Goal: Task Accomplishment & Management: Manage account settings

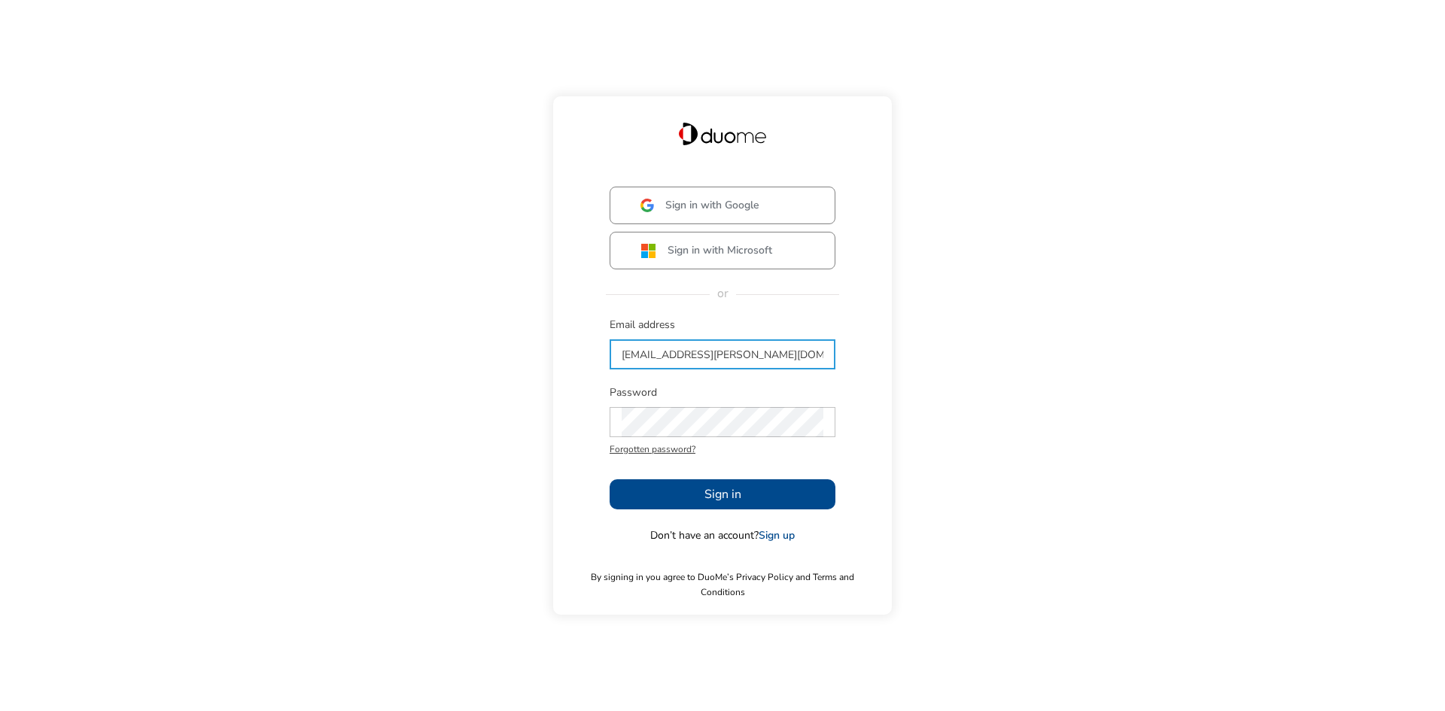
type input "[EMAIL_ADDRESS][PERSON_NAME][DOMAIN_NAME]"
click at [689, 494] on button "Sign in" at bounding box center [722, 494] width 226 height 30
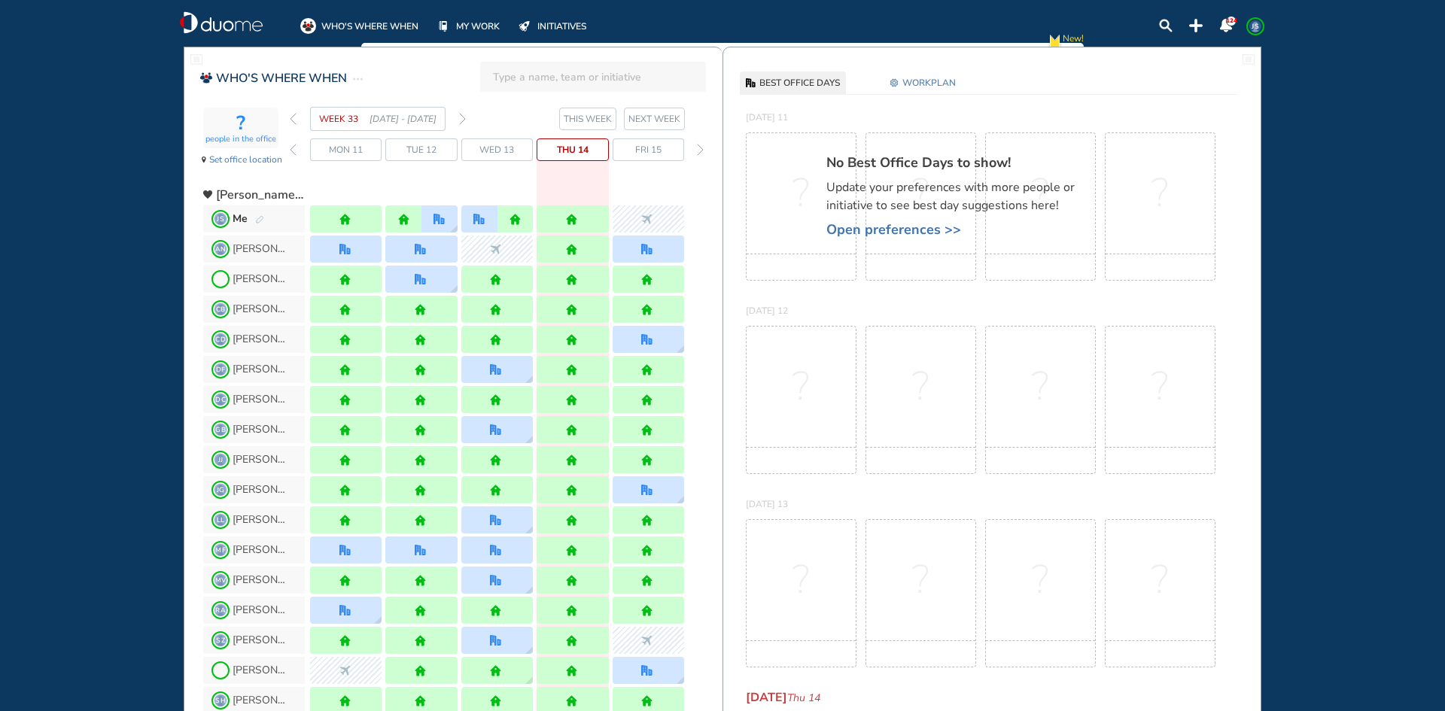
click at [890, 226] on span "Open preferences >>" at bounding box center [957, 229] width 263 height 15
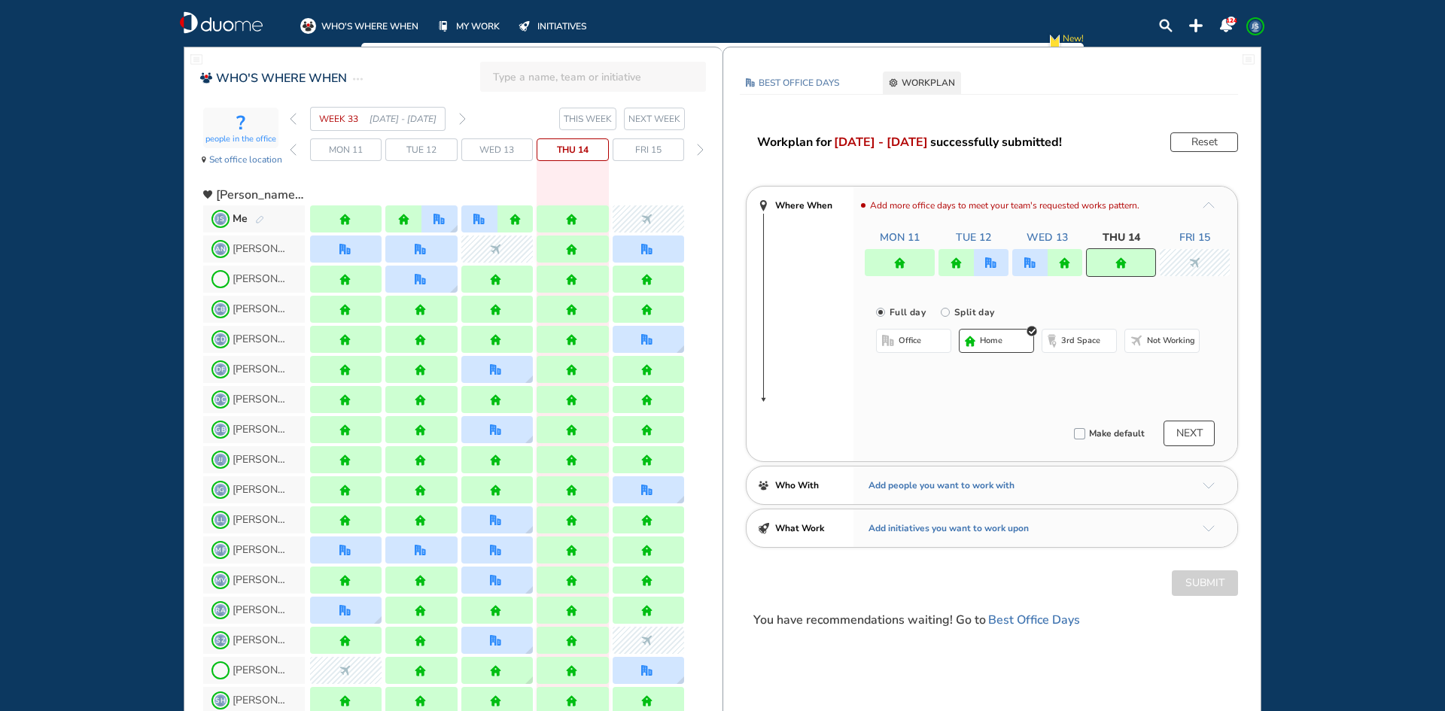
click at [643, 118] on span "NEXT WEEK" at bounding box center [654, 118] width 52 height 15
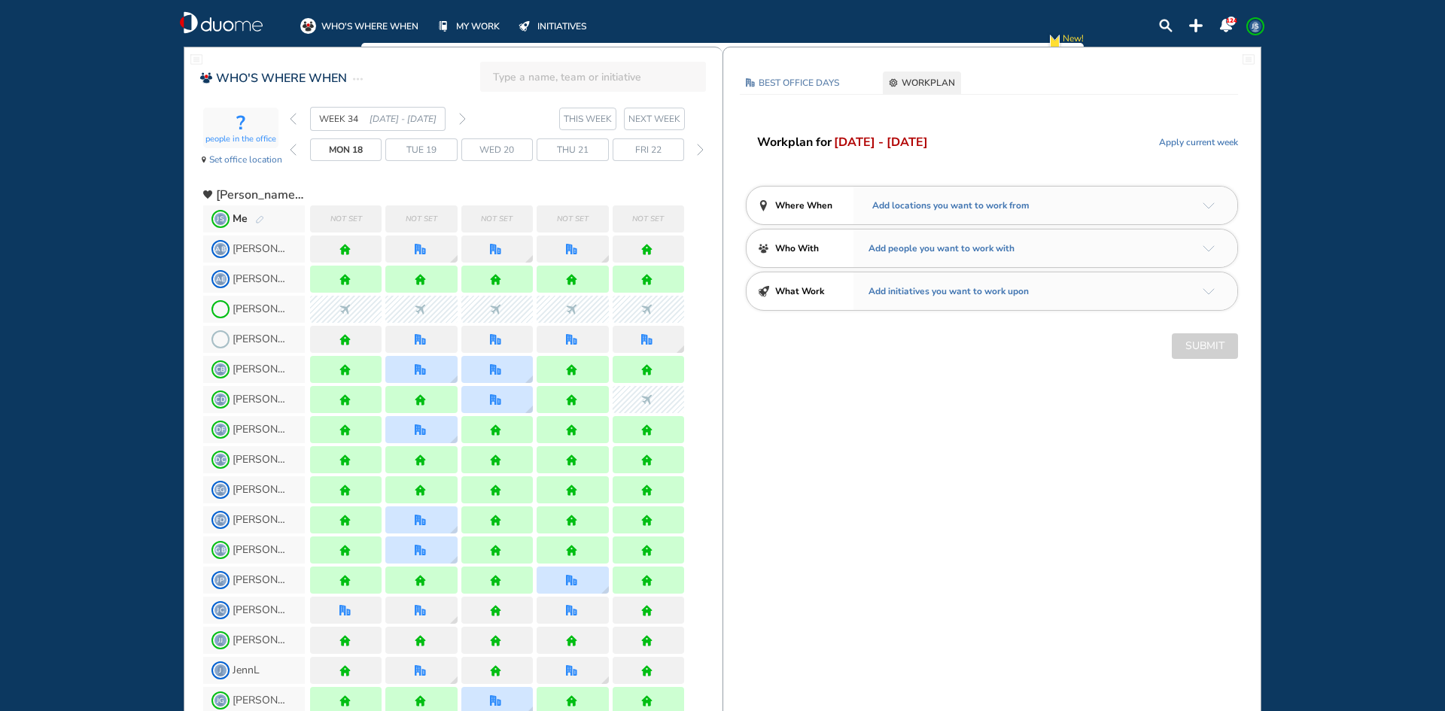
click at [924, 207] on span "Add locations you want to work from" at bounding box center [948, 205] width 161 height 15
click at [818, 196] on header "Where When" at bounding box center [806, 206] width 96 height 38
click at [803, 205] on span "Where When" at bounding box center [803, 205] width 57 height 15
click at [1211, 206] on img "arrow-down-a5b4c4" at bounding box center [1208, 205] width 12 height 7
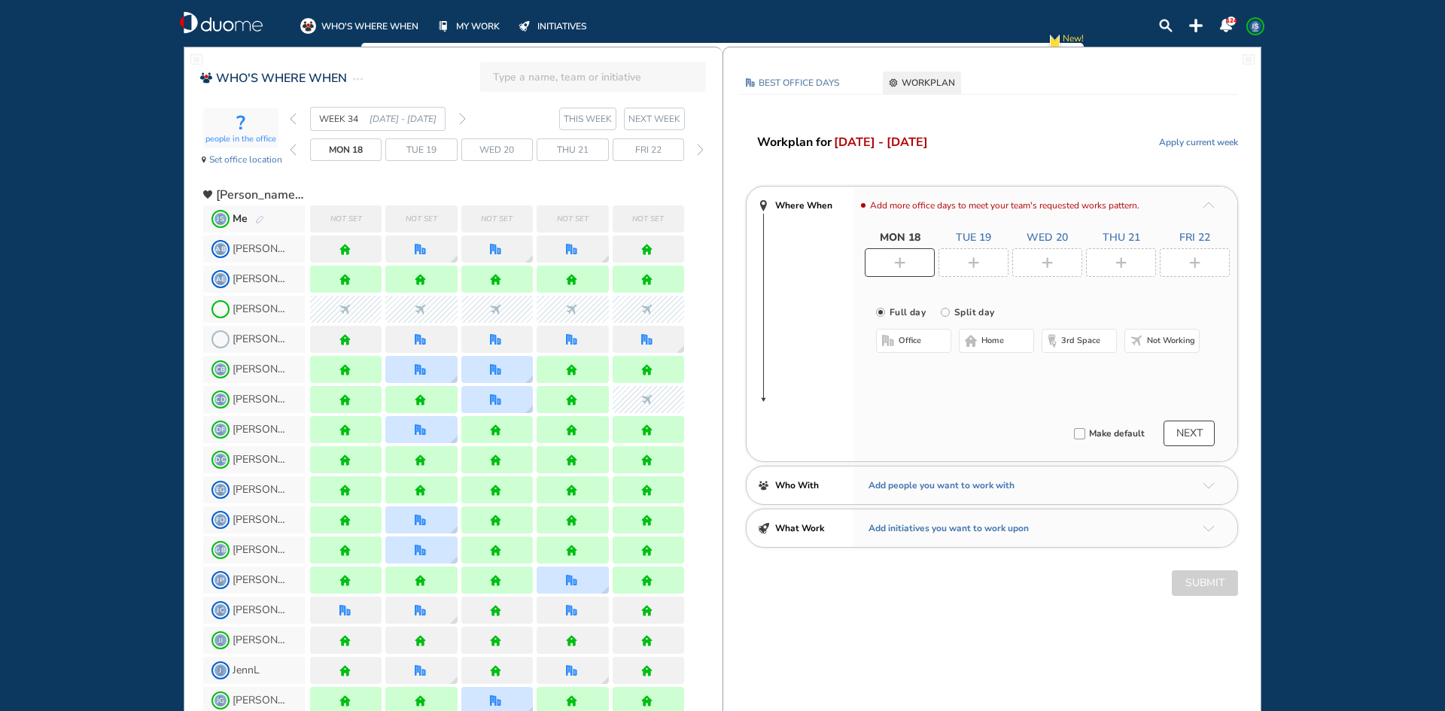
click at [901, 258] on img "plus-rounded-bdbdbd" at bounding box center [899, 262] width 11 height 11
click at [966, 309] on input "Split day" at bounding box center [956, 321] width 30 height 30
radio input "true"
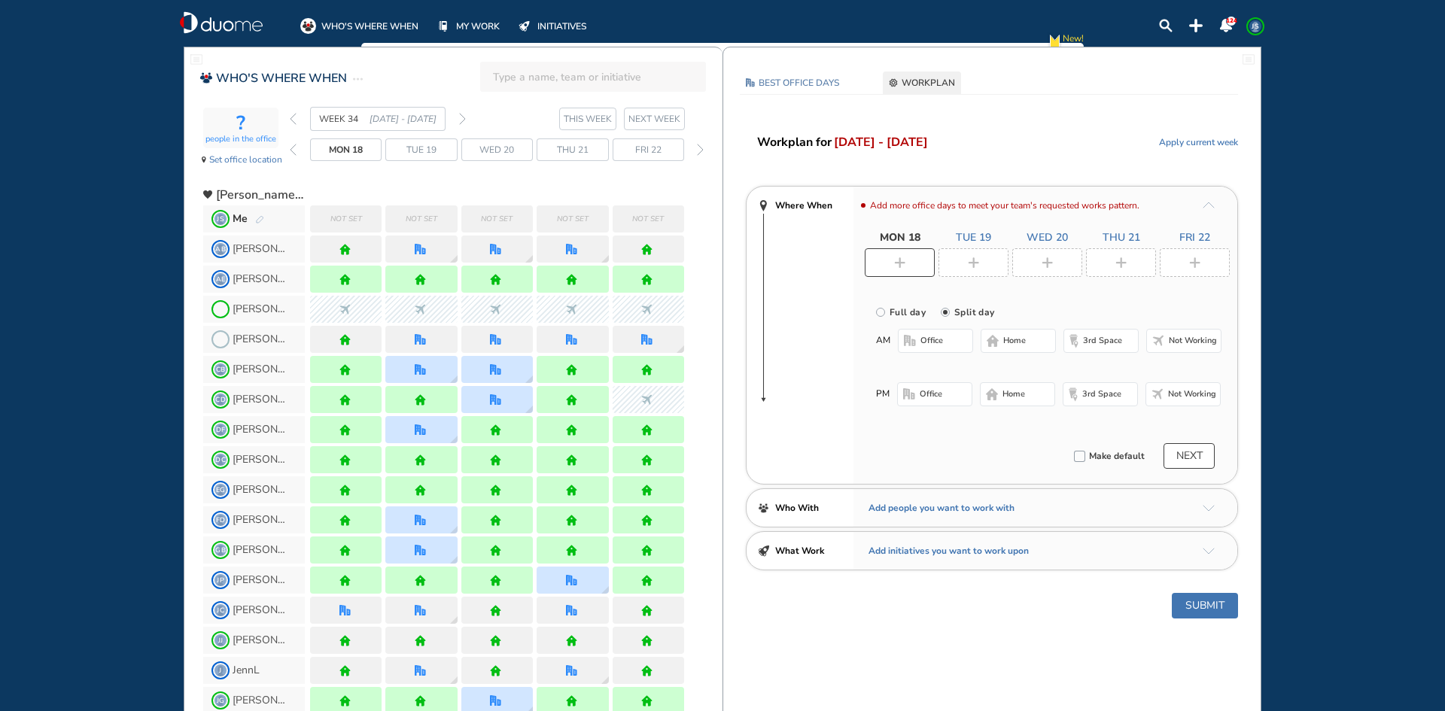
click at [1026, 342] on span "home" at bounding box center [1014, 341] width 23 height 12
click at [1183, 394] on span "Not working" at bounding box center [1192, 394] width 48 height 12
click at [976, 261] on img "plus-rounded-bdbdbd" at bounding box center [973, 262] width 11 height 11
radio input "true"
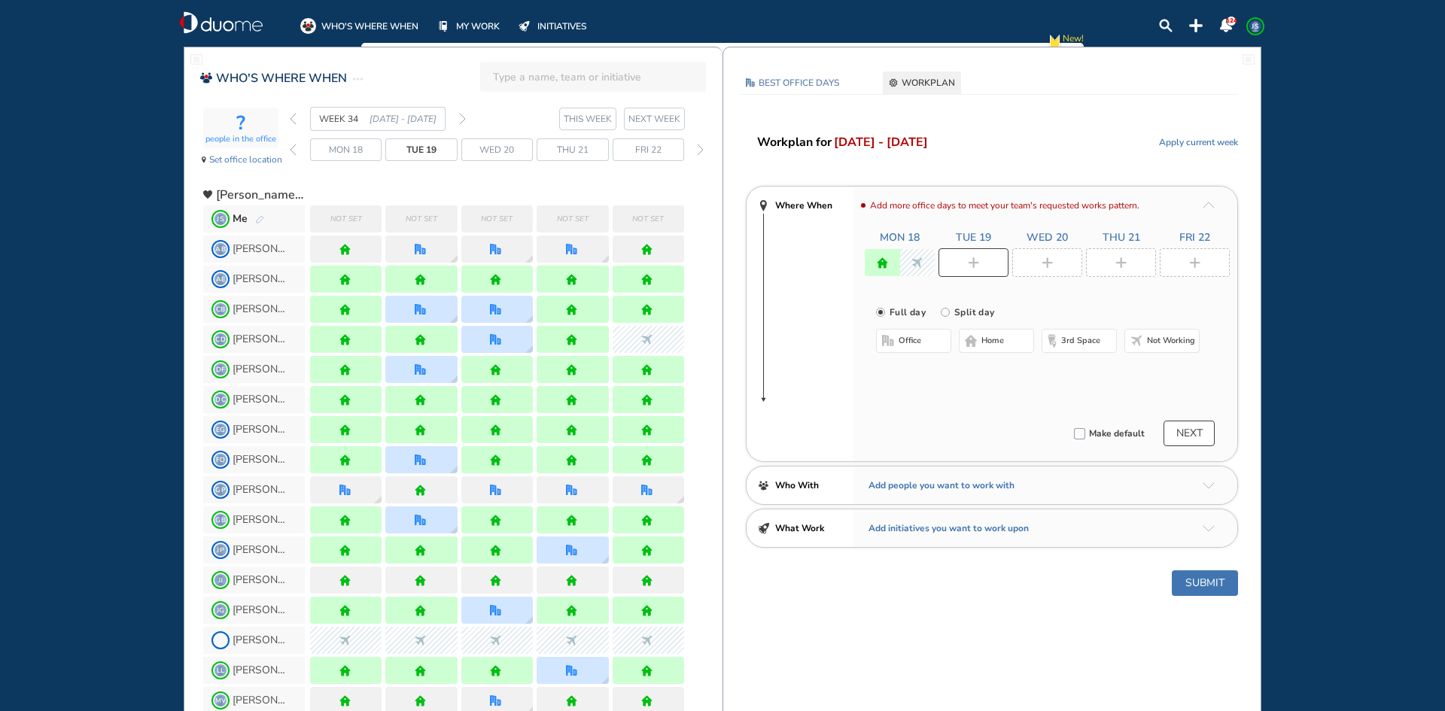
click at [1151, 340] on span "Not working" at bounding box center [1171, 341] width 48 height 12
click at [1052, 256] on div at bounding box center [1047, 262] width 70 height 29
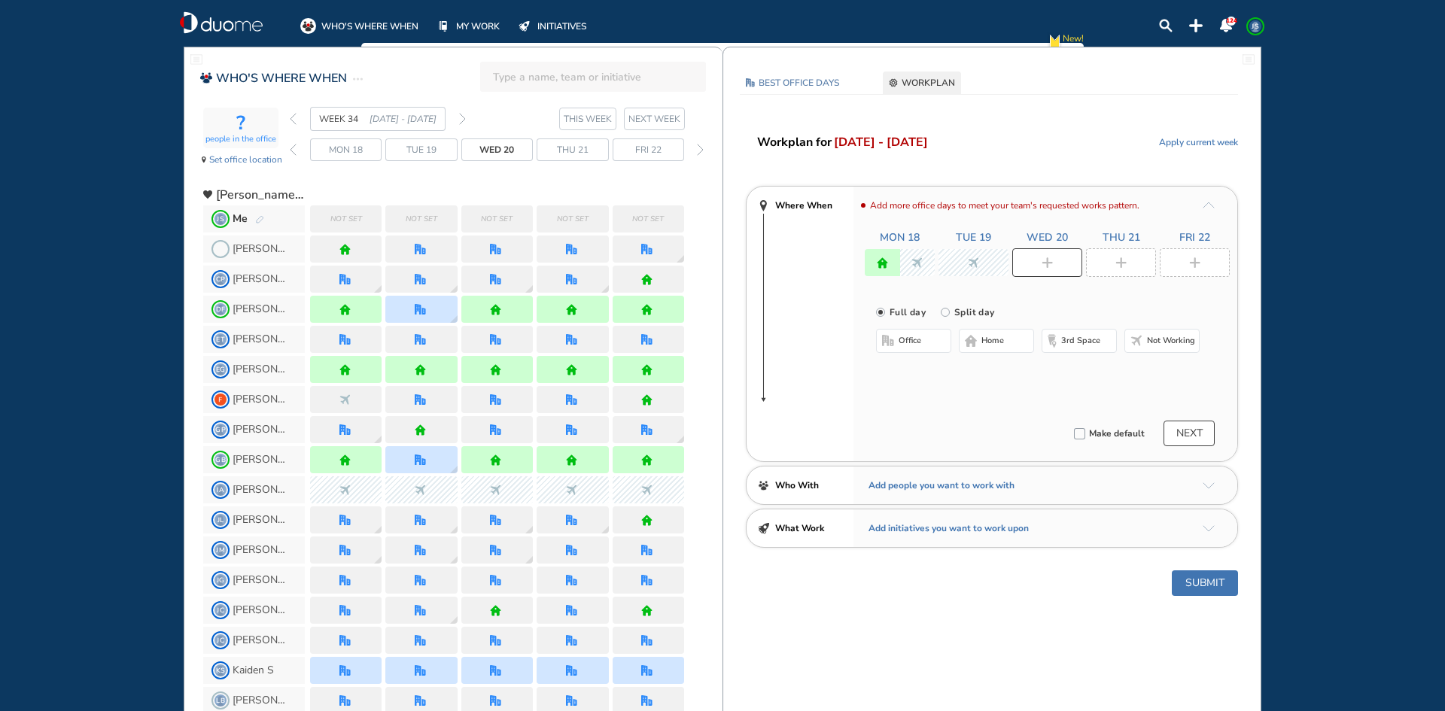
click at [1160, 343] on span "Not working" at bounding box center [1171, 341] width 48 height 12
click at [1138, 260] on div at bounding box center [1121, 262] width 70 height 29
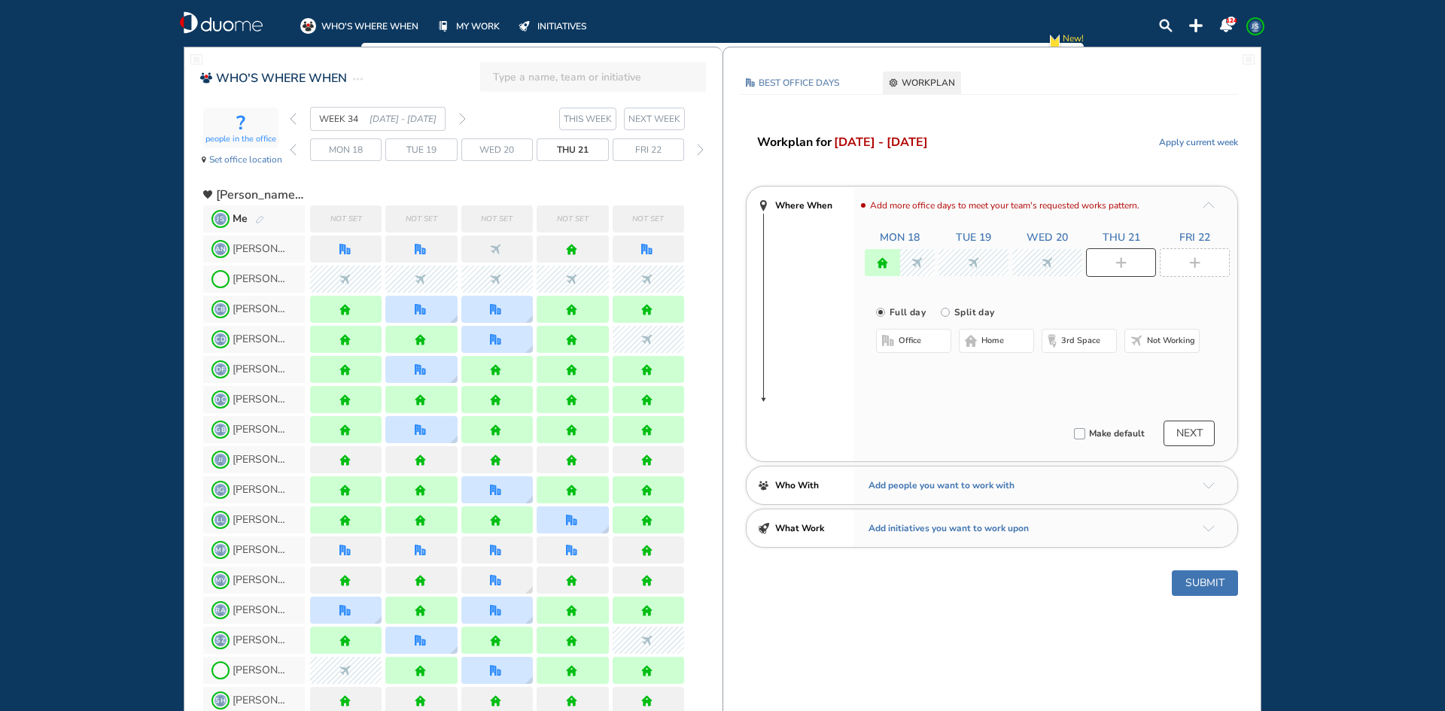
click at [1175, 341] on span "Not working" at bounding box center [1171, 341] width 48 height 12
click at [1192, 267] on img "plus-rounded-bdbdbd" at bounding box center [1194, 262] width 11 height 11
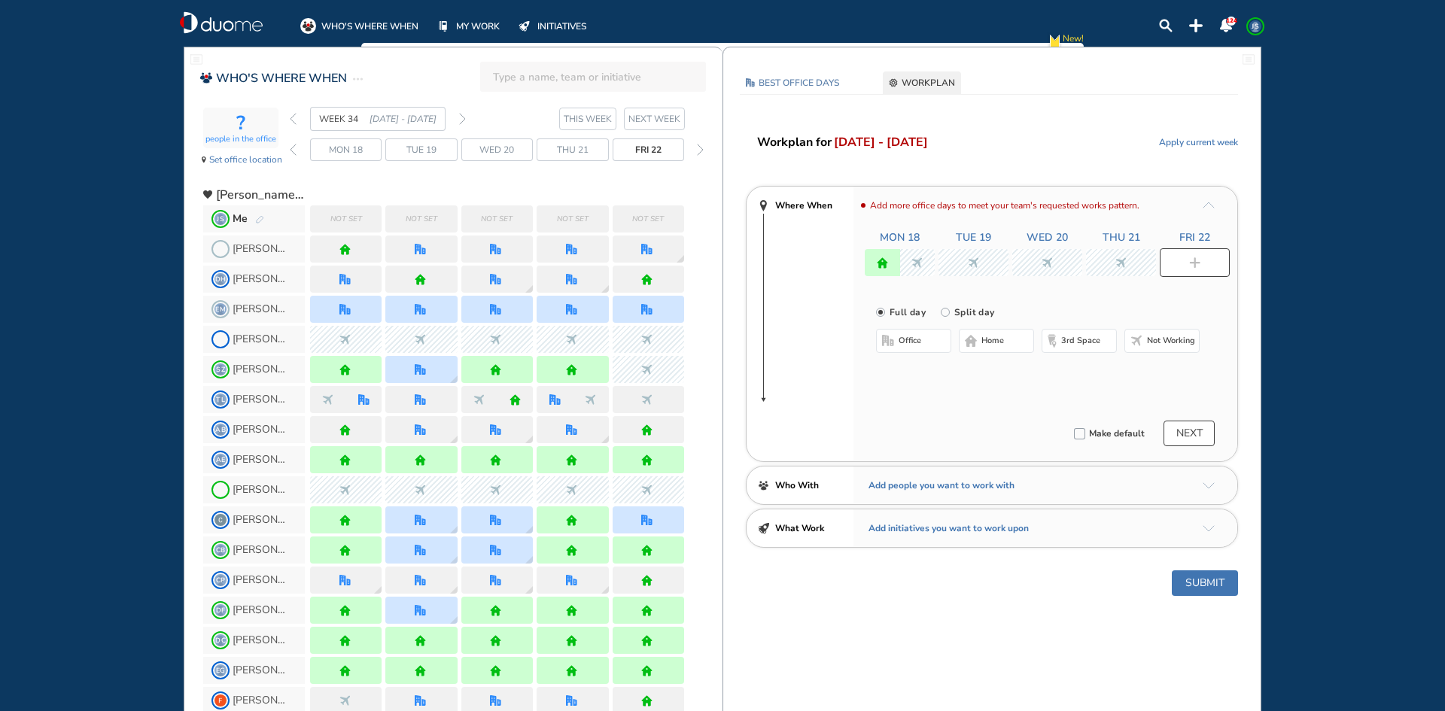
click at [1169, 342] on span "Not working" at bounding box center [1171, 341] width 48 height 12
click at [1202, 432] on button "NEXT" at bounding box center [1188, 434] width 51 height 26
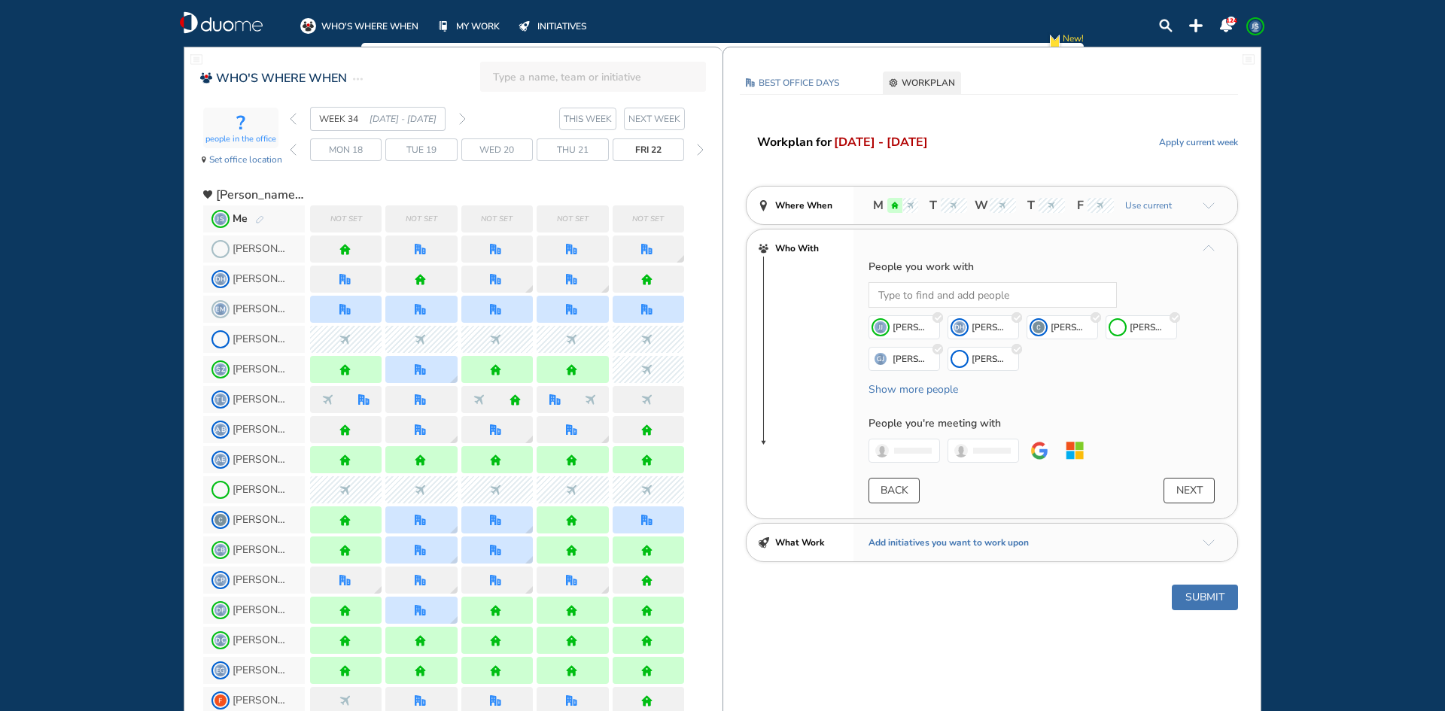
click at [1186, 491] on button "NEXT" at bounding box center [1188, 491] width 51 height 26
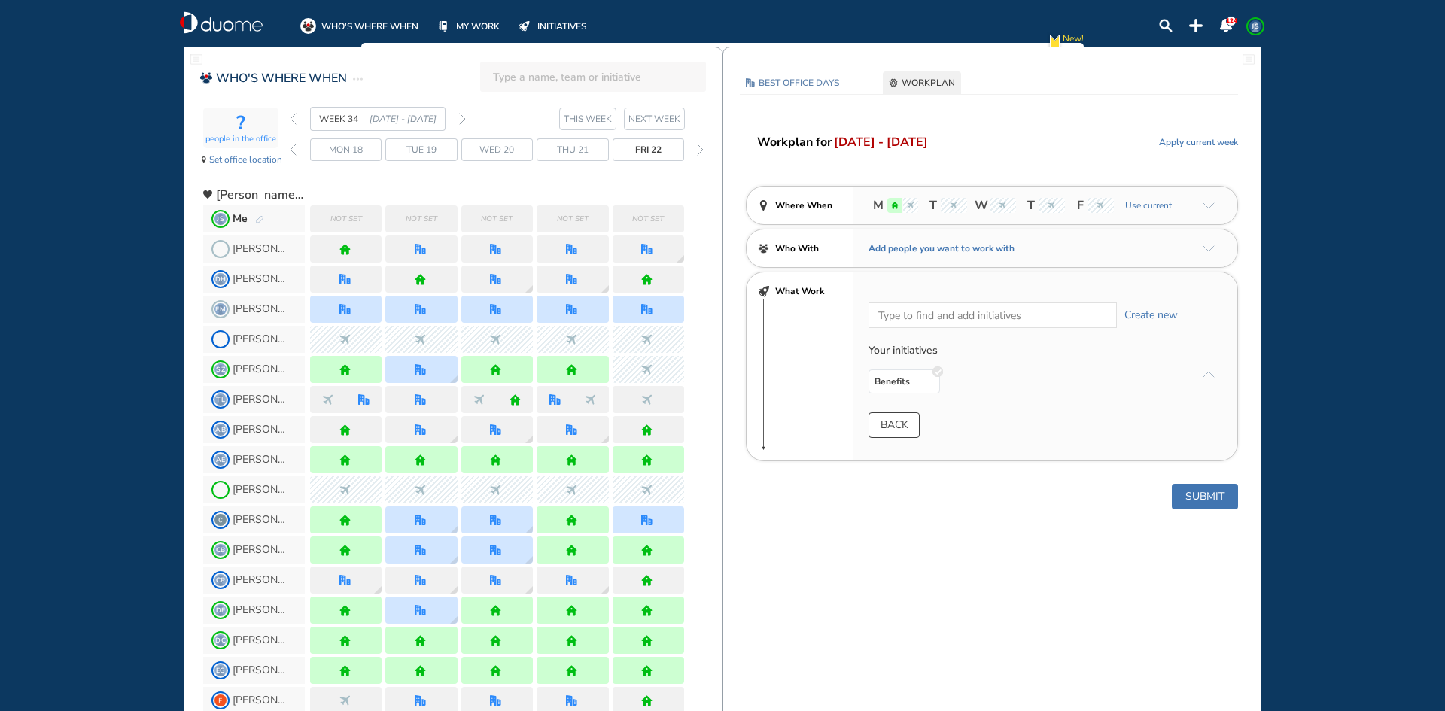
click at [1199, 498] on button "Submit" at bounding box center [1205, 497] width 66 height 26
